Goal: Task Accomplishment & Management: Manage account settings

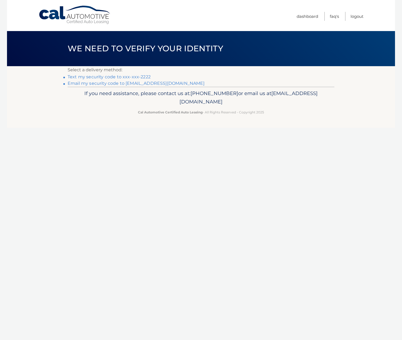
click at [114, 79] on link "Text my security code to xxx-xxx-2222" at bounding box center [109, 76] width 83 height 5
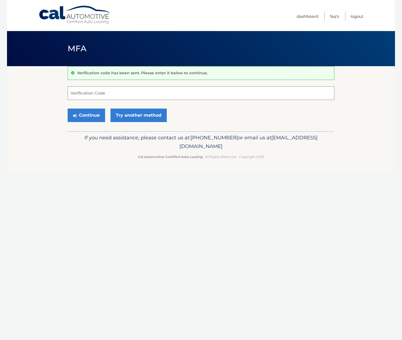
click at [101, 94] on input "Verification Code" at bounding box center [201, 92] width 267 height 13
click at [81, 91] on input "Verification Code" at bounding box center [201, 92] width 267 height 13
type input "809019"
click at [80, 116] on button "Continue" at bounding box center [86, 114] width 37 height 13
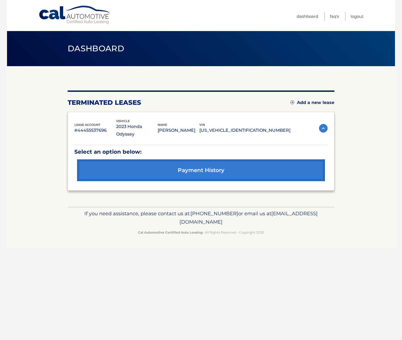
click at [316, 103] on link "Add a new lease" at bounding box center [313, 102] width 44 height 5
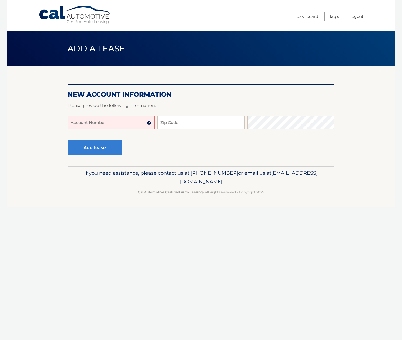
click at [116, 123] on input "Account Number" at bounding box center [111, 122] width 87 height 13
type input "44455998310"
click at [198, 125] on input "Zip Code" at bounding box center [201, 122] width 87 height 13
click at [197, 122] on input "Zip Code" at bounding box center [201, 122] width 87 height 13
type input "331"
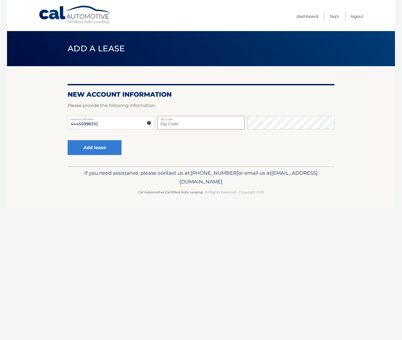
type input "33154"
click at [100, 146] on button "Add lease" at bounding box center [95, 147] width 54 height 15
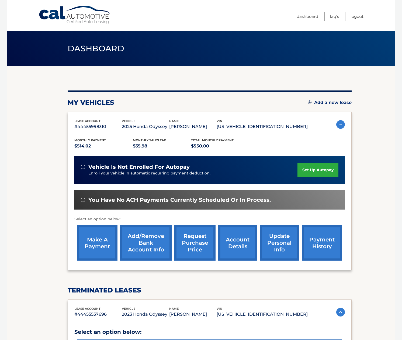
click at [99, 245] on link "make a payment" at bounding box center [97, 242] width 40 height 35
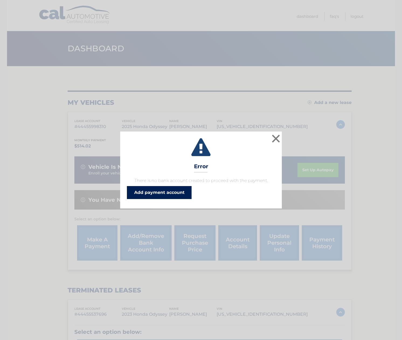
click at [156, 192] on link "Add payment account" at bounding box center [159, 192] width 65 height 13
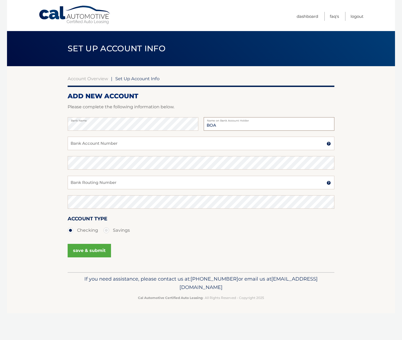
click at [221, 126] on input "BOA" at bounding box center [269, 123] width 131 height 13
click at [186, 120] on div "Bank Name BOA Name on Bank Account Holder" at bounding box center [201, 126] width 267 height 19
type input "Jordan Wachtel"
click at [114, 142] on input "Bank Account Number" at bounding box center [201, 142] width 267 height 13
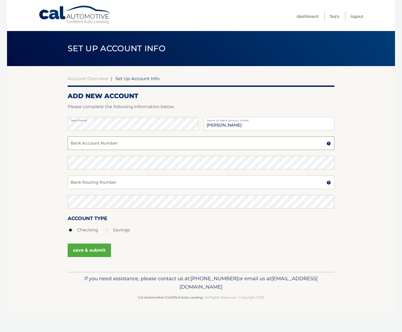
click at [100, 144] on input "Bank Account Number" at bounding box center [201, 142] width 267 height 13
paste input "000213374707"
type input "000213374707"
click at [98, 181] on input "Bank Routing Number" at bounding box center [201, 182] width 267 height 13
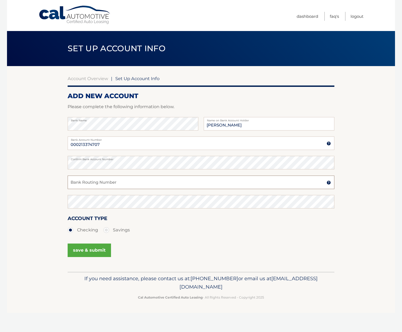
paste input "122000661"
type input "122000661"
click at [107, 210] on div "Confirm Bank Routing Number" at bounding box center [201, 204] width 267 height 19
click at [96, 251] on button "save & submit" at bounding box center [89, 250] width 43 height 13
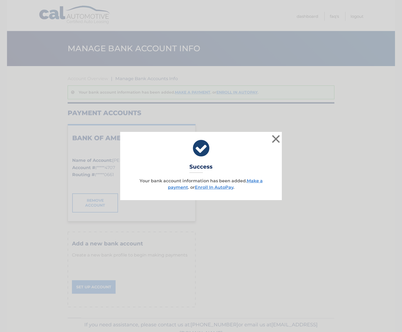
drag, startPoint x: 277, startPoint y: 139, endPoint x: 275, endPoint y: 137, distance: 3.1
click at [277, 139] on button "×" at bounding box center [276, 139] width 11 height 11
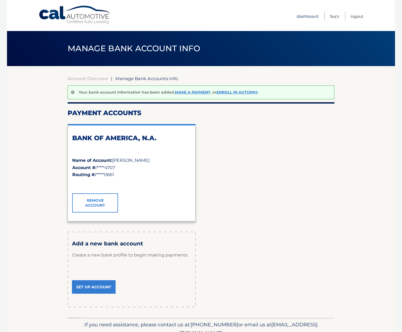
click at [308, 14] on link "Dashboard" at bounding box center [308, 16] width 22 height 9
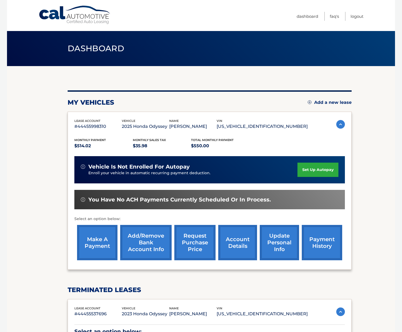
click at [78, 249] on link "make a payment" at bounding box center [97, 242] width 40 height 35
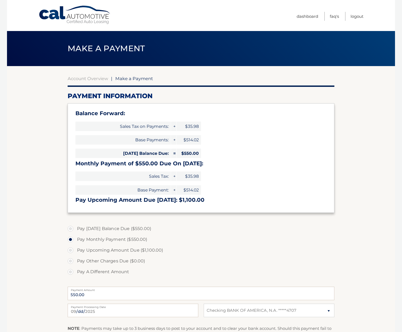
select select "YjMxMTRkMzMtMGE5NC00ZGZhLWFlYjEtNmU5NDkyMjAwZDRj"
click at [98, 226] on label "Pay Today's Balance Due ($550.00)" at bounding box center [201, 228] width 267 height 11
click at [75, 226] on input "Pay Today's Balance Due ($550.00)" at bounding box center [72, 227] width 5 height 9
radio input "true"
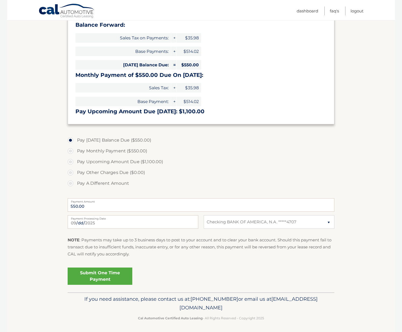
scroll to position [88, 0]
click at [113, 273] on link "Submit One Time Payment" at bounding box center [100, 276] width 65 height 17
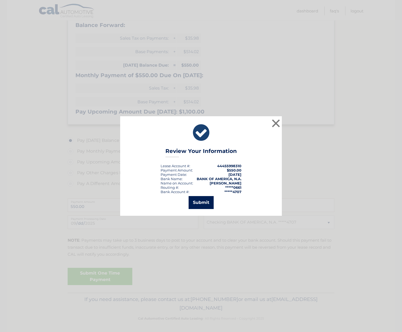
click at [207, 203] on button "Submit" at bounding box center [201, 202] width 25 height 13
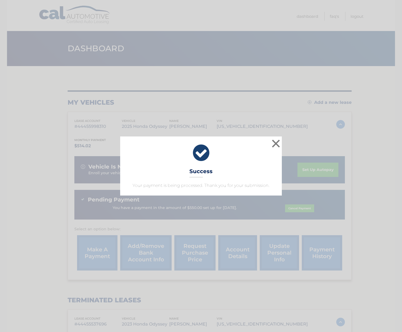
click at [277, 139] on button "×" at bounding box center [276, 143] width 11 height 11
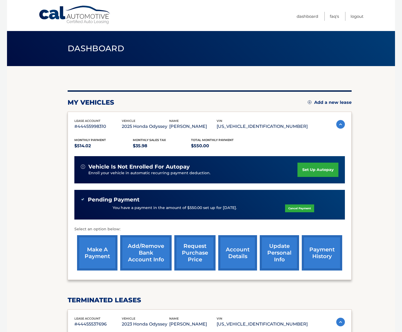
click at [321, 167] on link "set up autopay" at bounding box center [318, 170] width 41 height 14
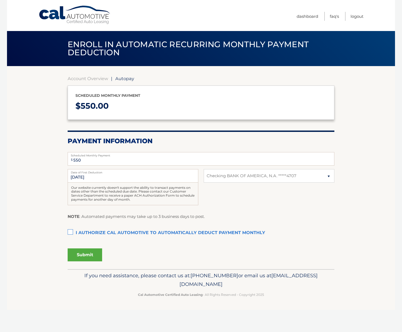
select select "YjMxMTRkMzMtMGE5NC00ZGZhLWFlYjEtNmU5NDkyMjAwZDRj"
click at [73, 234] on label "I authorize cal automotive to automatically deduct payment monthly This checkbo…" at bounding box center [201, 233] width 267 height 11
click at [0, 0] on input "I authorize cal automotive to automatically deduct payment monthly This checkbo…" at bounding box center [0, 0] width 0 height 0
click at [87, 253] on button "Submit" at bounding box center [85, 254] width 35 height 13
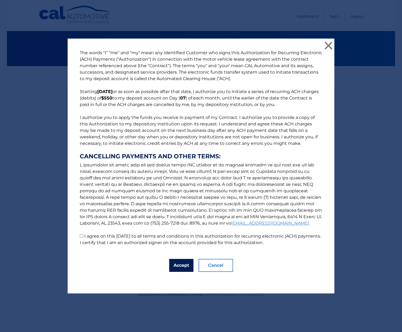
click at [177, 264] on button "Accept" at bounding box center [181, 265] width 24 height 13
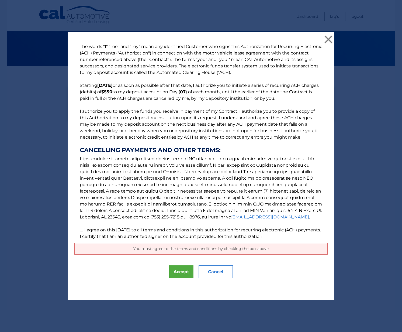
click at [84, 233] on p "The words "I" "me" and "my" mean any identified Customer who signs this Authori…" at bounding box center [201, 141] width 254 height 196
click at [81, 231] on input "I agree on this [DATE] to all terms and conditions in this authorization for re…" at bounding box center [82, 230] width 4 height 4
checkbox input "true"
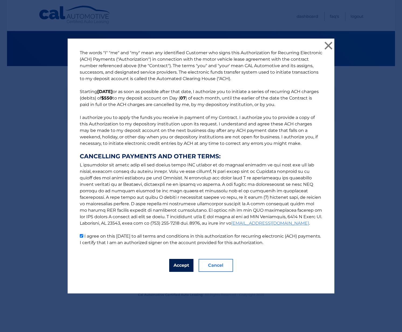
click at [181, 265] on button "Accept" at bounding box center [181, 265] width 24 height 13
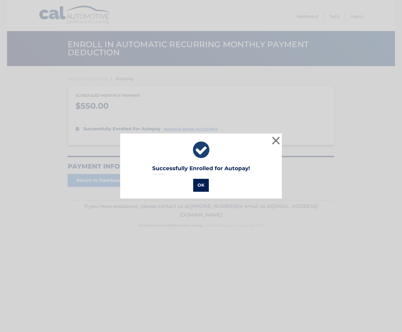
click at [196, 185] on button "OK" at bounding box center [201, 185] width 16 height 13
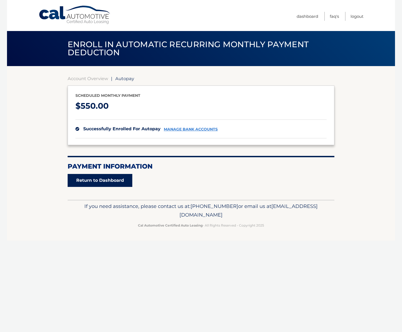
click at [108, 183] on link "Return to Dashboard" at bounding box center [100, 180] width 65 height 13
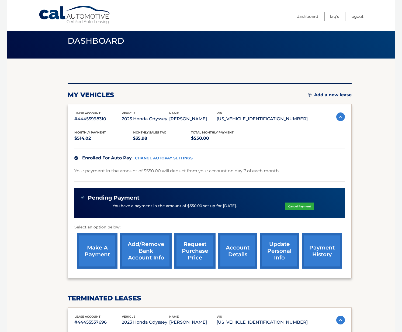
scroll to position [8, 0]
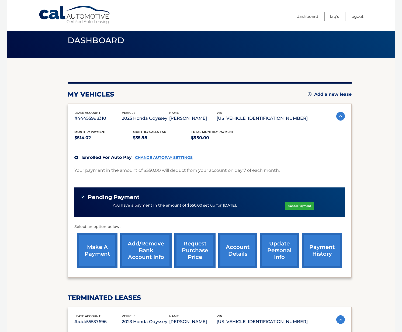
click at [175, 157] on link "CHANGE AUTOPAY SETTINGS" at bounding box center [164, 157] width 58 height 5
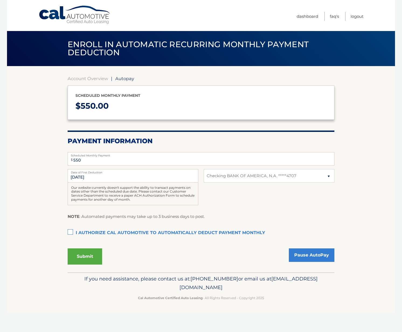
select select "YjMxMTRkMzMtMGE5NC00ZGZhLWFlYjEtNmU5NDkyMjAwZDRj"
click at [71, 231] on label "I authorize cal automotive to automatically deduct payment monthly This checkbo…" at bounding box center [201, 233] width 267 height 11
click at [0, 0] on input "I authorize cal automotive to automatically deduct payment monthly This checkbo…" at bounding box center [0, 0] width 0 height 0
click at [88, 180] on input "[DATE]" at bounding box center [133, 175] width 131 height 13
click at [85, 177] on input "10/7/2025" at bounding box center [133, 175] width 131 height 13
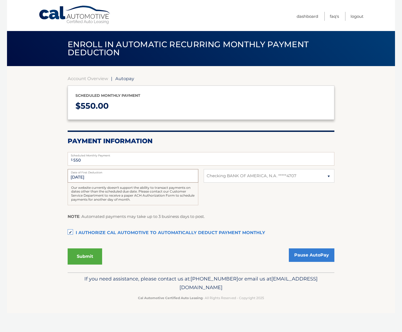
click at [124, 175] on input "10/7/2025" at bounding box center [133, 175] width 131 height 13
click at [89, 256] on button "Submit" at bounding box center [85, 256] width 35 height 16
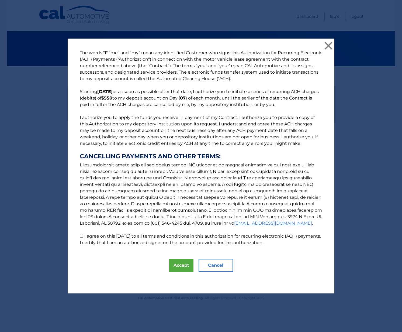
click at [82, 236] on input "I agree on this 09/10/2025 to all terms and conditions in this authorization fo…" at bounding box center [82, 236] width 4 height 4
checkbox input "true"
click at [178, 266] on button "Accept" at bounding box center [181, 265] width 24 height 13
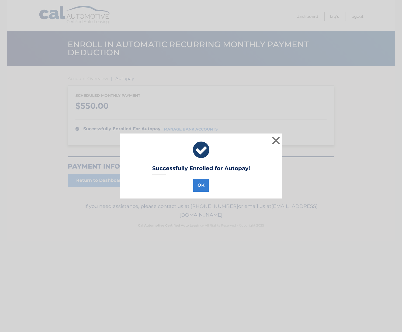
click at [204, 186] on button "OK" at bounding box center [201, 185] width 16 height 13
